Goal: Information Seeking & Learning: Learn about a topic

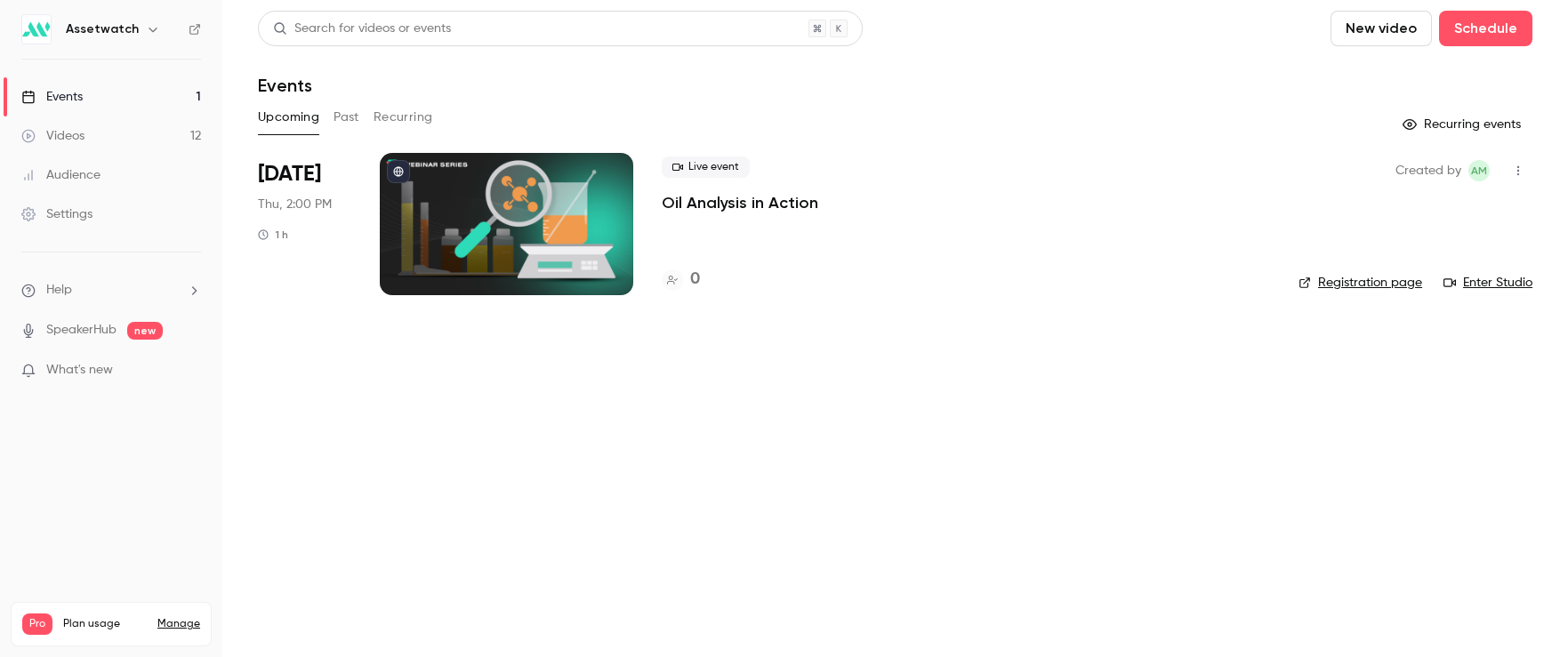
click at [343, 120] on button "Past" at bounding box center [346, 117] width 26 height 29
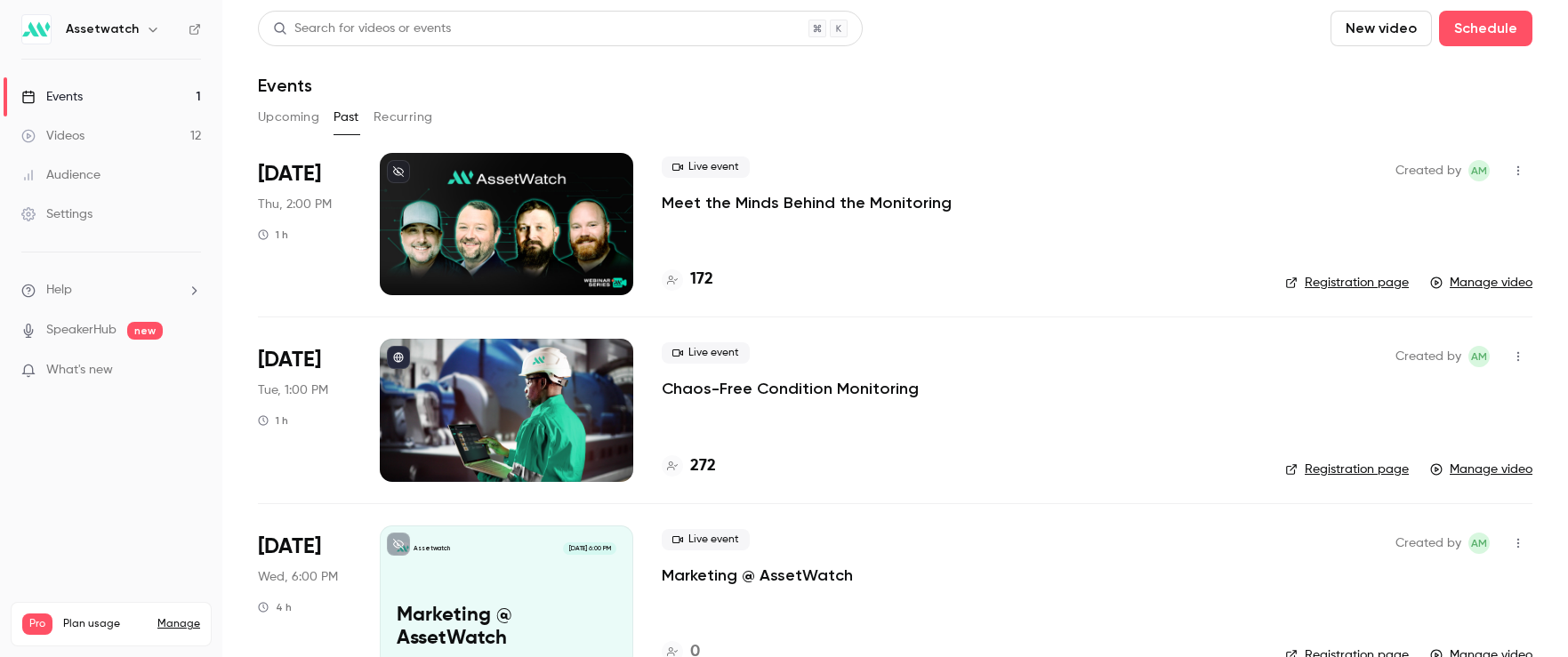
click at [776, 204] on p "Meet the Minds Behind the Monitoring" at bounding box center [807, 203] width 290 height 21
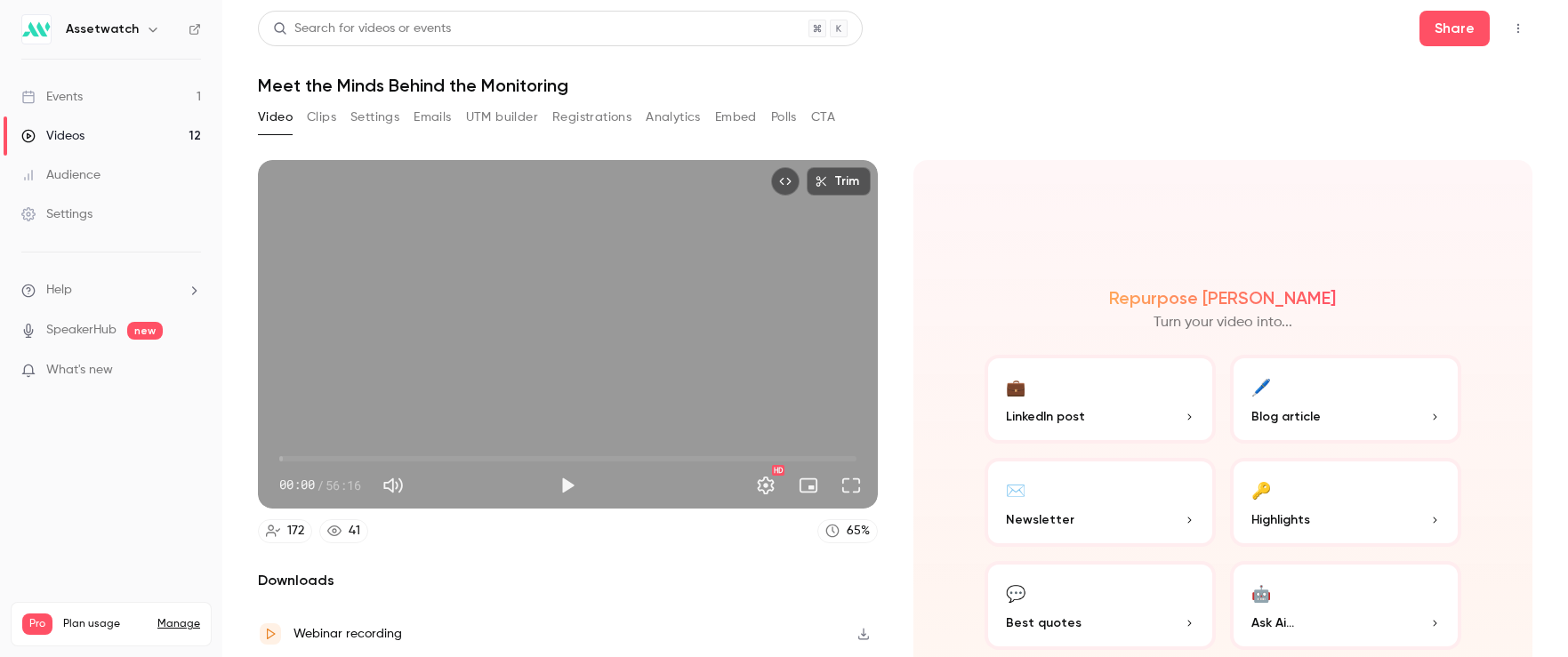
click at [575, 119] on button "Registrations" at bounding box center [592, 117] width 80 height 29
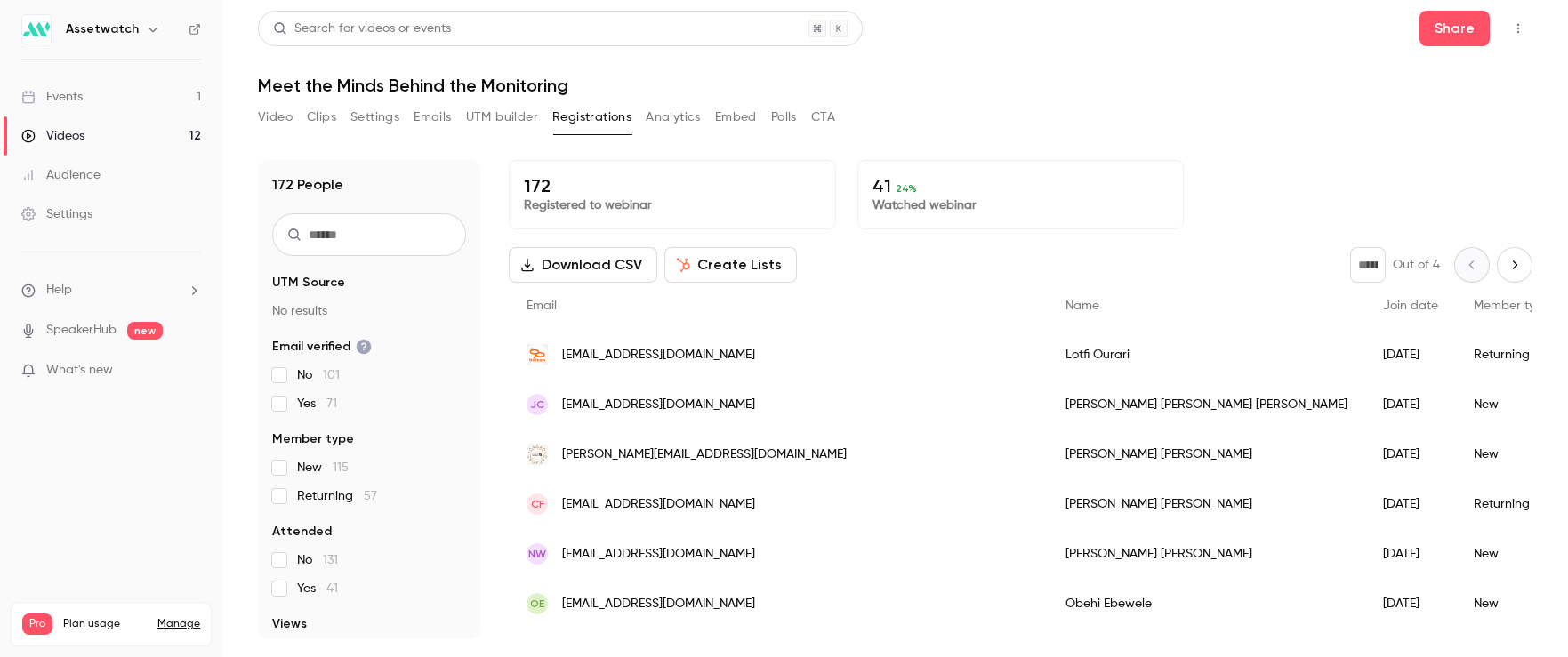
click at [692, 122] on button "Analytics" at bounding box center [674, 117] width 55 height 29
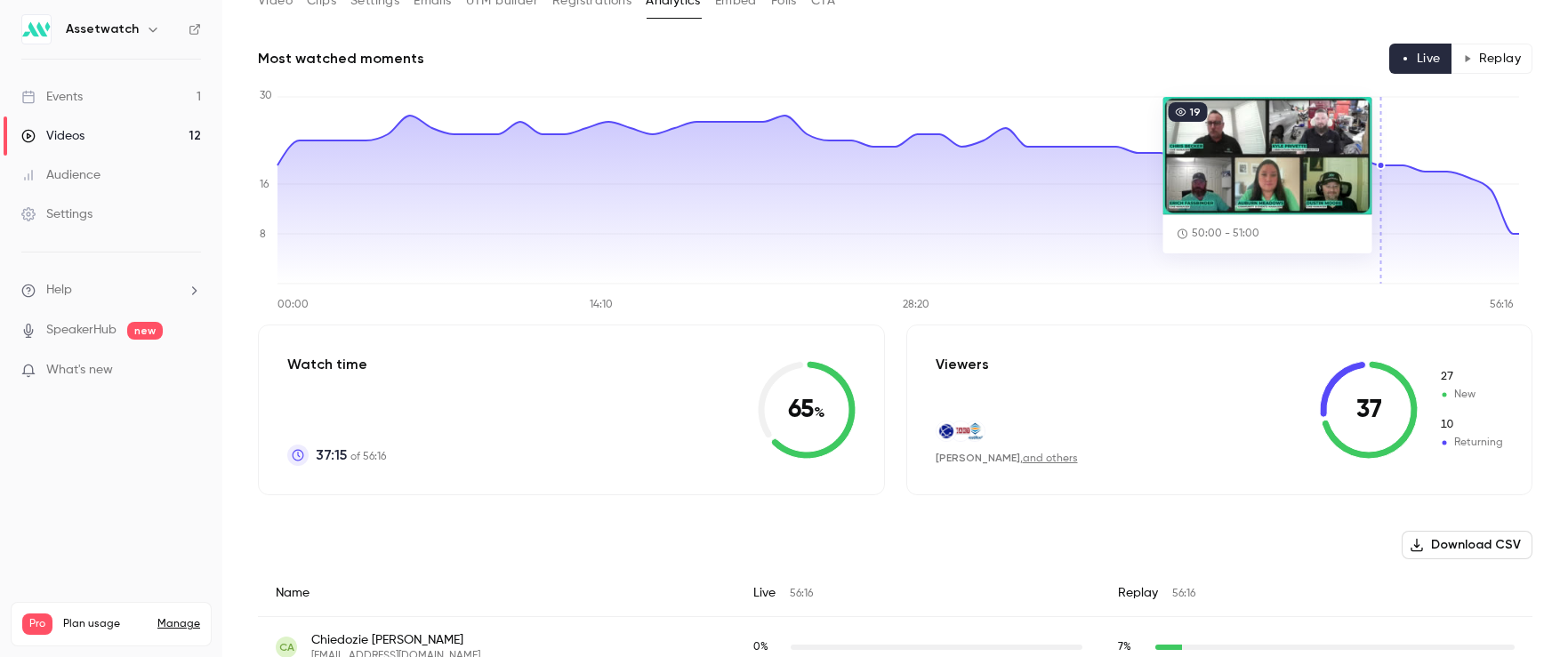
scroll to position [117, 0]
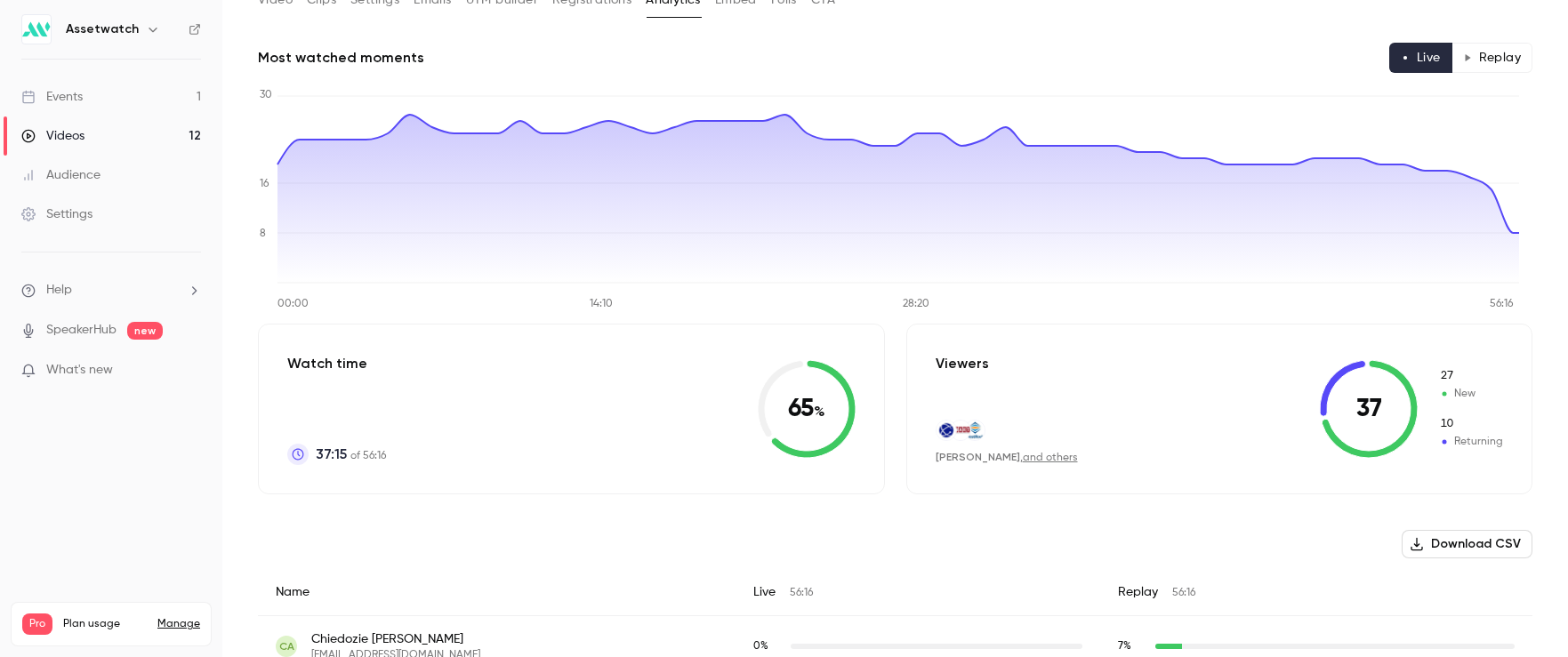
click at [1485, 60] on button "Replay" at bounding box center [1492, 58] width 81 height 30
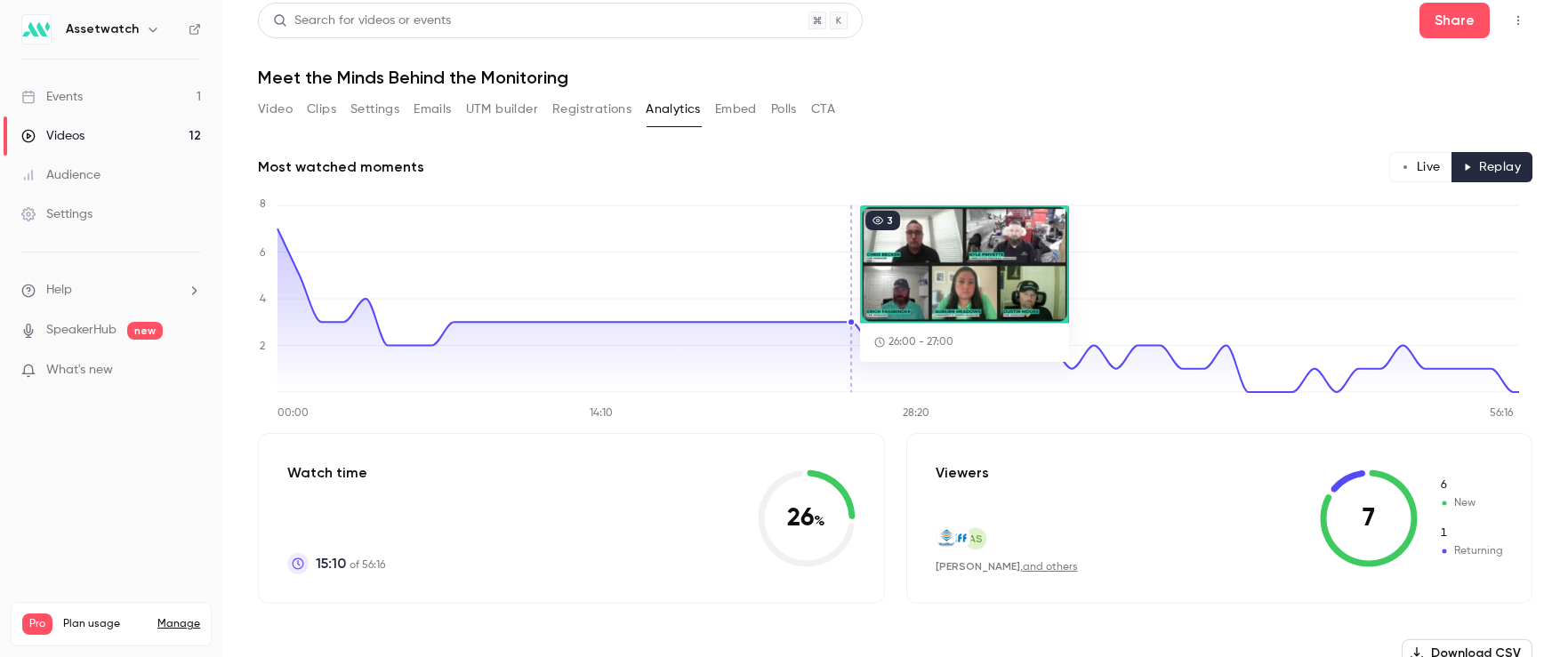
scroll to position [0, 0]
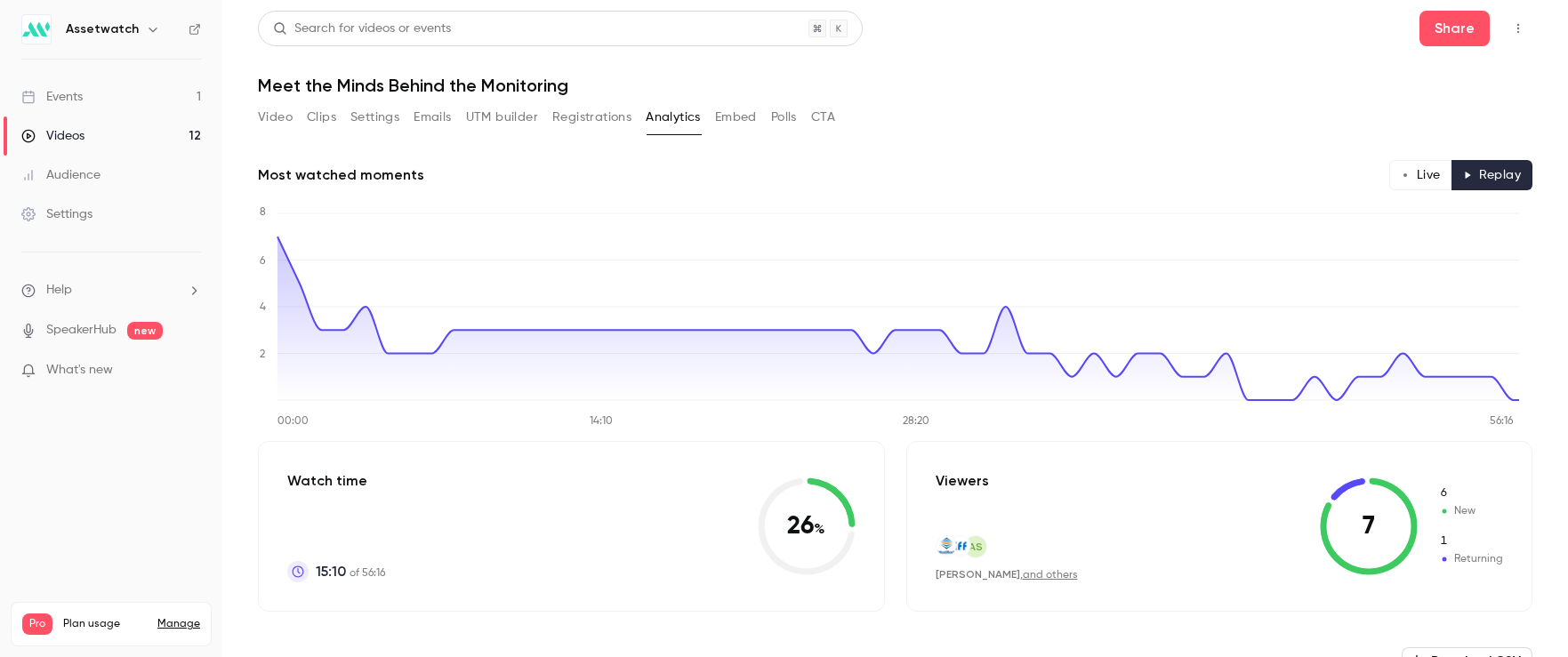
click at [105, 103] on link "Events 1" at bounding box center [111, 97] width 223 height 39
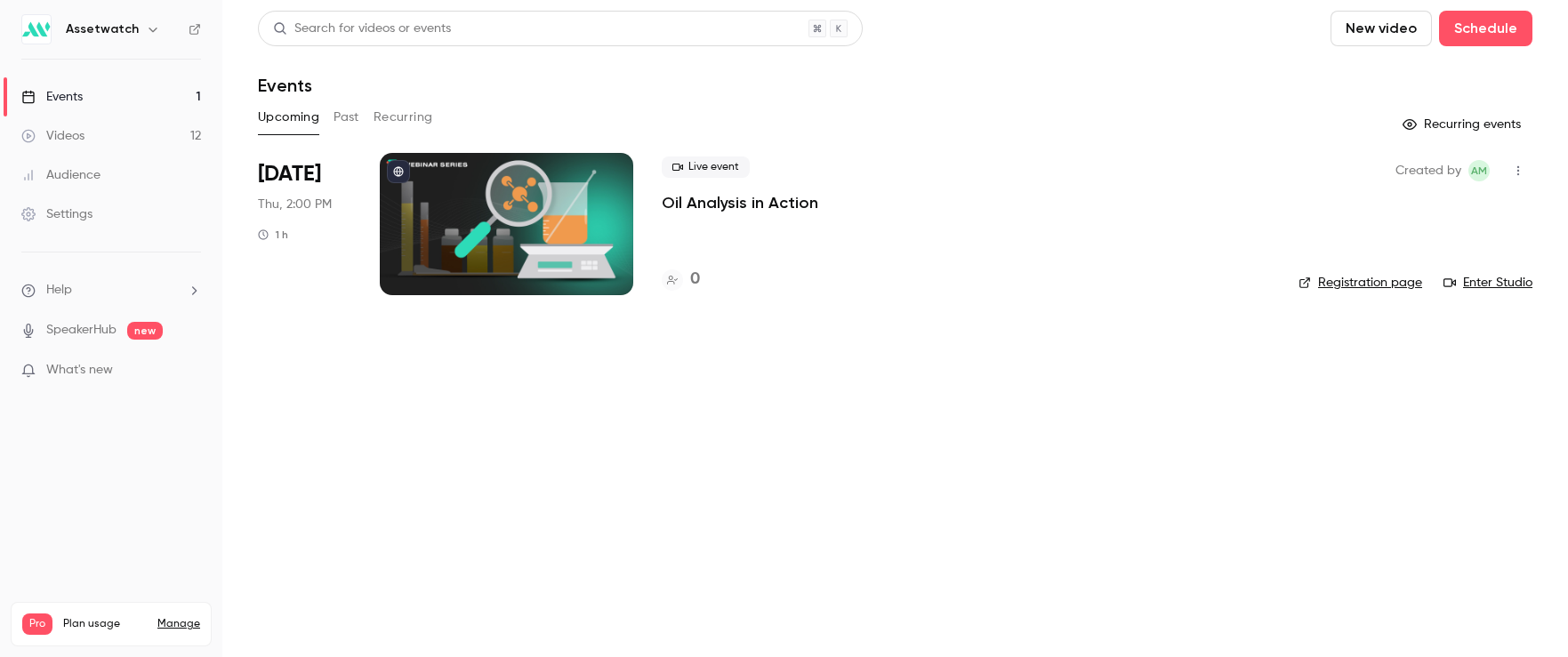
click at [348, 115] on button "Past" at bounding box center [346, 117] width 26 height 29
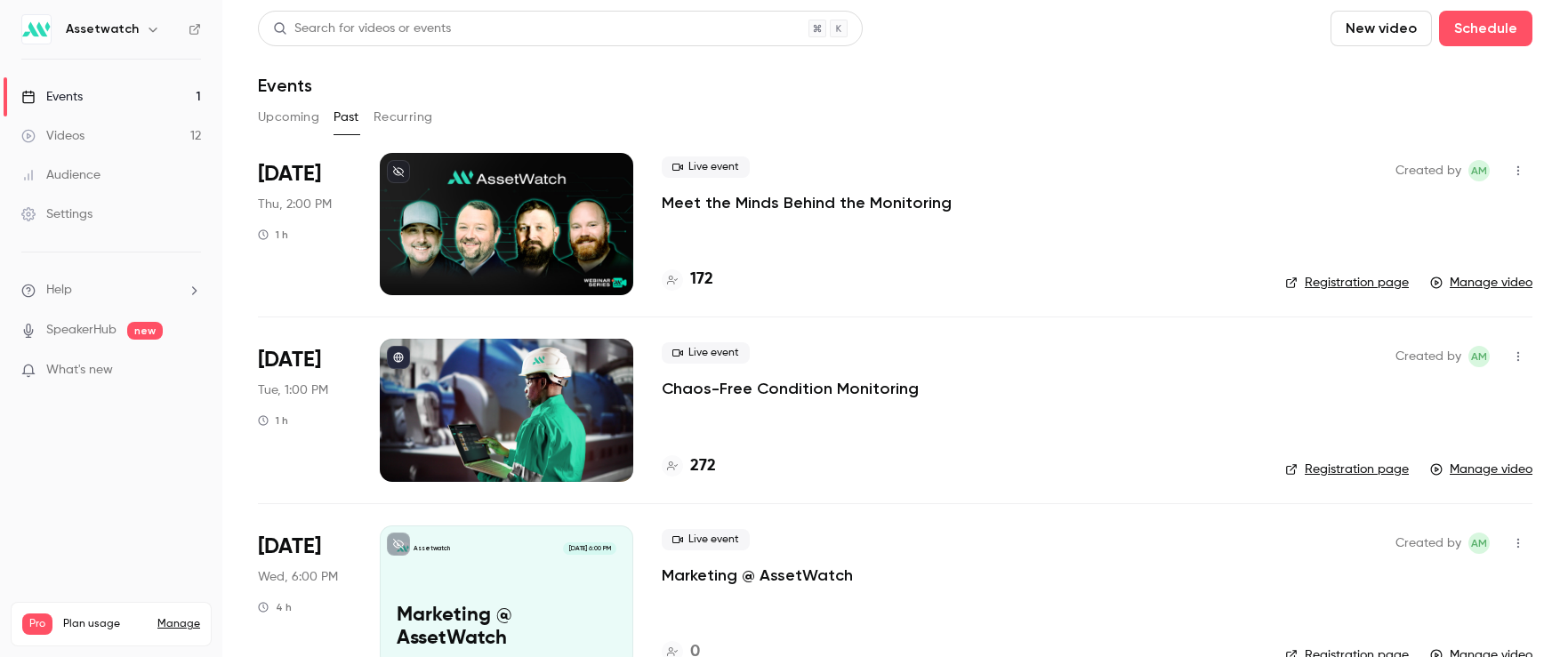
click at [760, 391] on p "Chaos-Free Condition Monitoring" at bounding box center [790, 389] width 257 height 21
click at [837, 389] on p "Chaos-Free Condition Monitoring" at bounding box center [790, 389] width 257 height 21
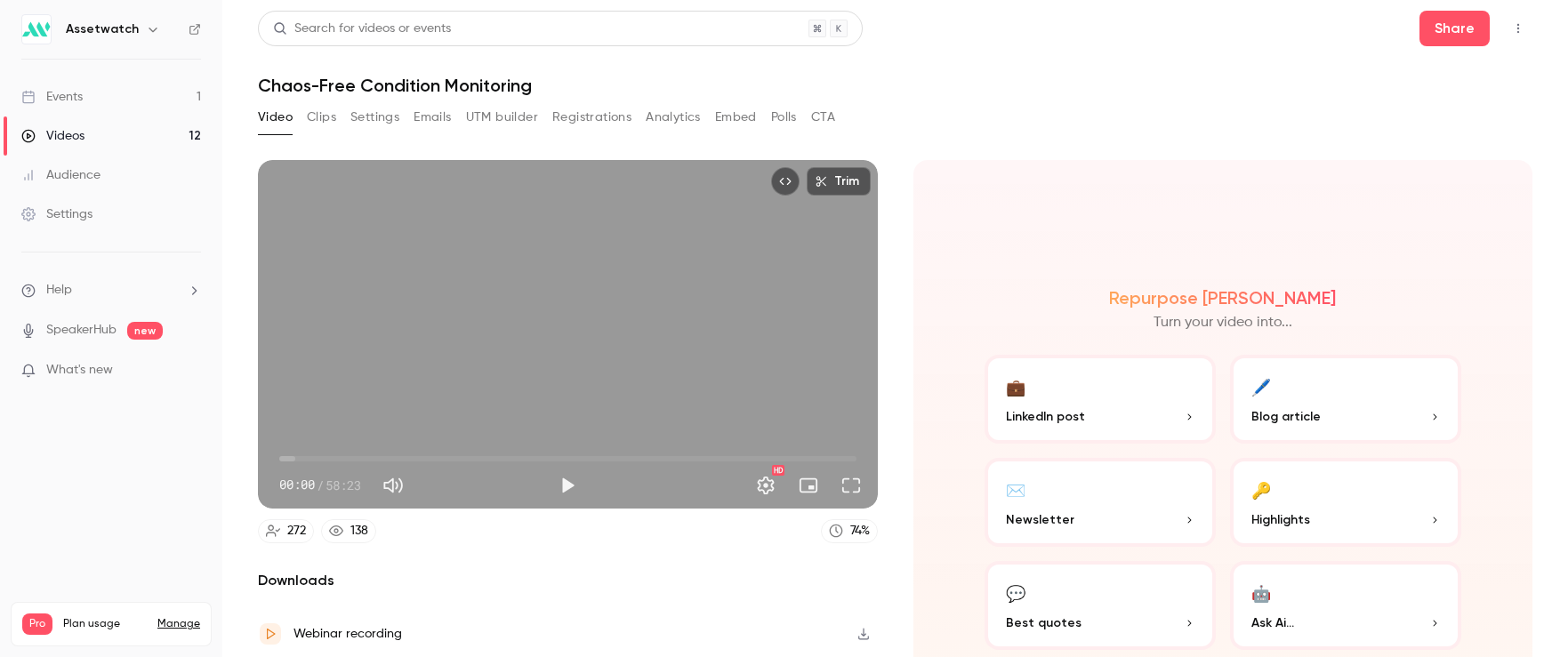
click at [570, 115] on button "Registrations" at bounding box center [592, 117] width 80 height 29
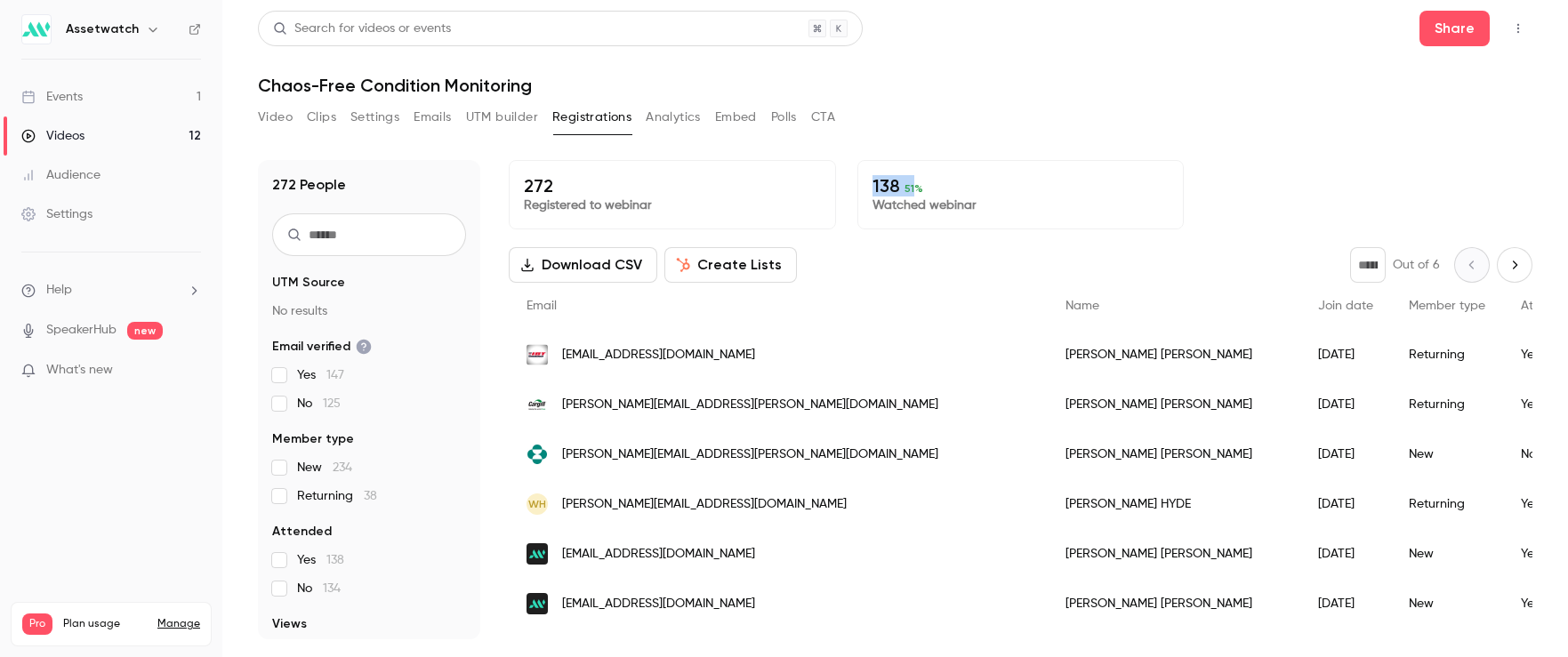
drag, startPoint x: 870, startPoint y: 188, endPoint x: 907, endPoint y: 191, distance: 37.1
click at [907, 191] on p "138 51 %" at bounding box center [1021, 186] width 297 height 21
click at [905, 191] on span "51 %" at bounding box center [913, 189] width 19 height 13
